Goal: Use online tool/utility: Utilize a website feature to perform a specific function

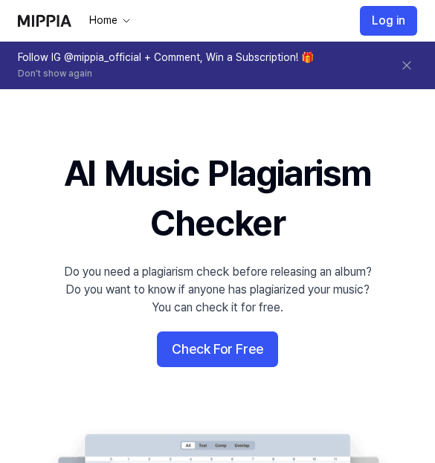
click at [185, 344] on button "Check For Free" at bounding box center [217, 349] width 121 height 36
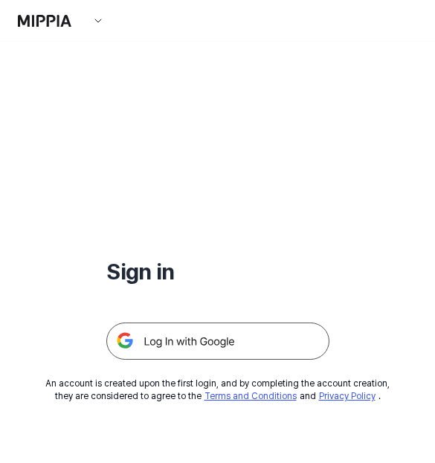
click at [154, 349] on img at bounding box center [217, 340] width 223 height 37
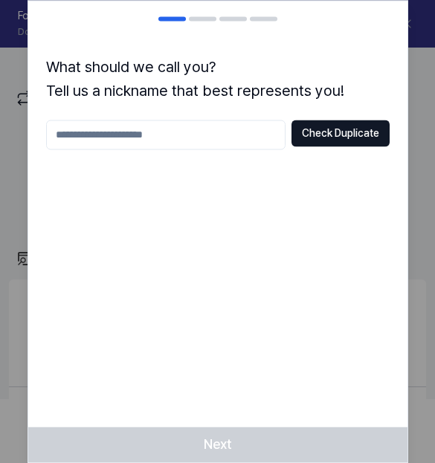
click at [209, 126] on input "text" at bounding box center [165, 135] width 239 height 30
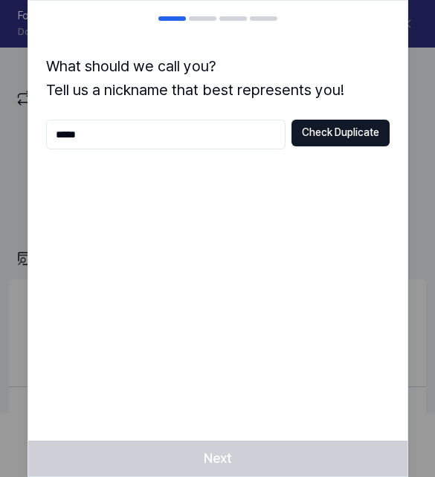
type input "*****"
click at [356, 134] on button "Check Duplicate" at bounding box center [340, 133] width 98 height 27
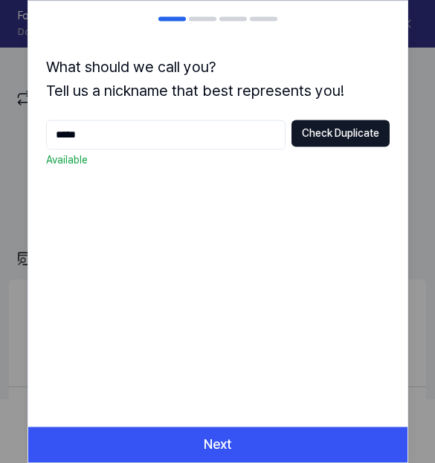
click at [330, 442] on button "Next" at bounding box center [217, 444] width 379 height 36
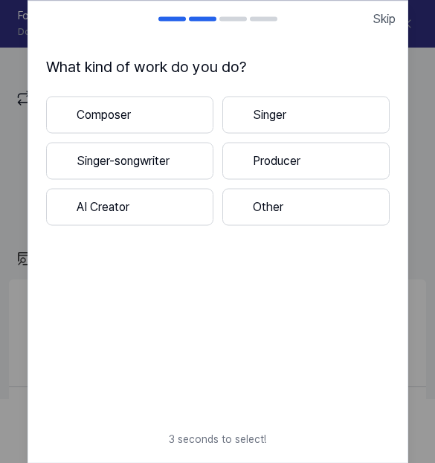
click at [394, 12] on span "Skip" at bounding box center [383, 19] width 23 height 18
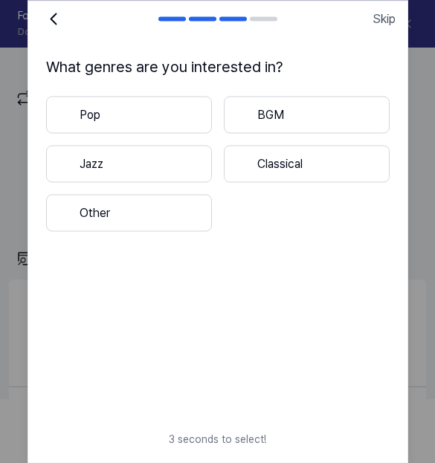
click at [384, 25] on span "Skip" at bounding box center [383, 19] width 23 height 18
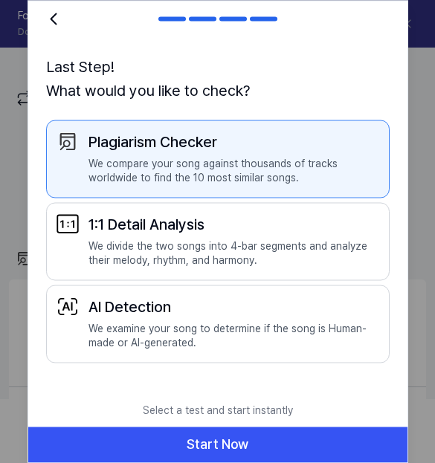
click at [276, 438] on button "Start Now" at bounding box center [217, 444] width 379 height 36
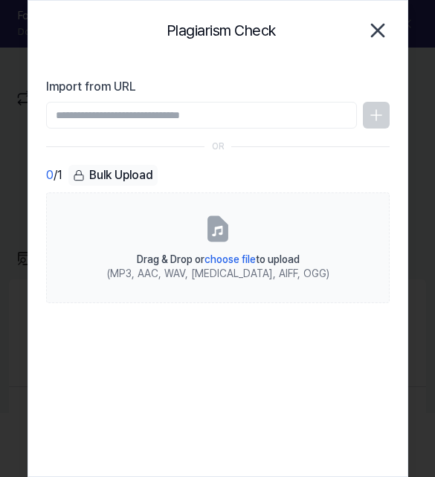
click at [254, 120] on input "Import from URL" at bounding box center [201, 115] width 311 height 27
type input "**********"
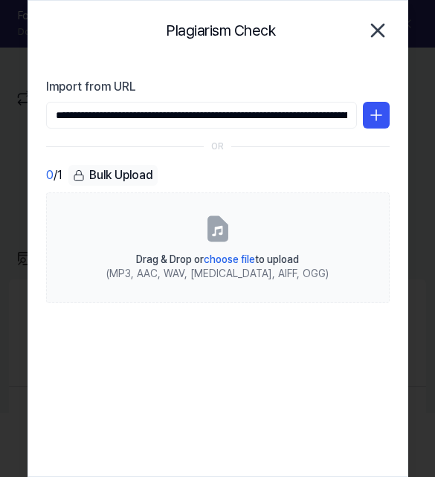
click at [377, 113] on icon at bounding box center [376, 115] width 18 height 18
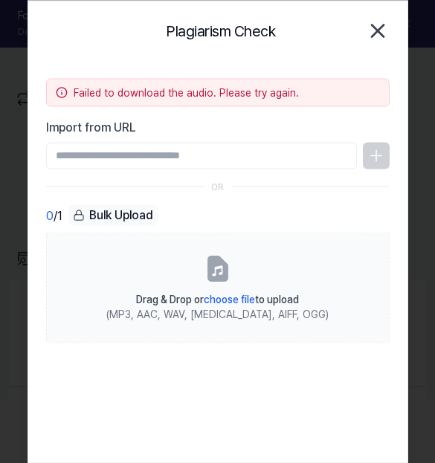
click at [377, 25] on icon "button" at bounding box center [378, 31] width 24 height 24
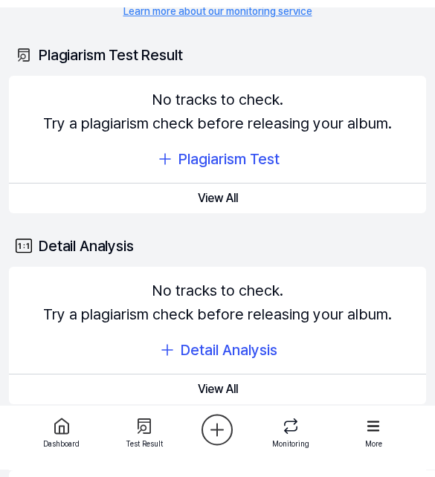
scroll to position [200, 0]
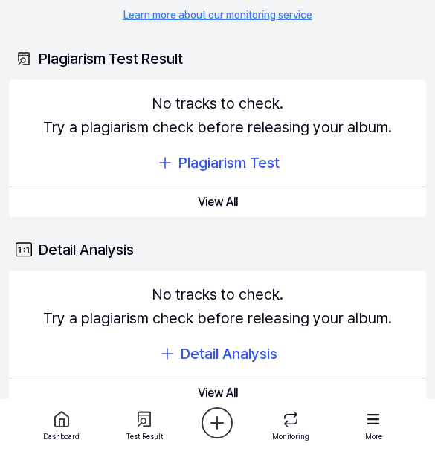
click at [200, 160] on div "Plagiarism Test" at bounding box center [228, 163] width 101 height 24
